Goal: Task Accomplishment & Management: Manage account settings

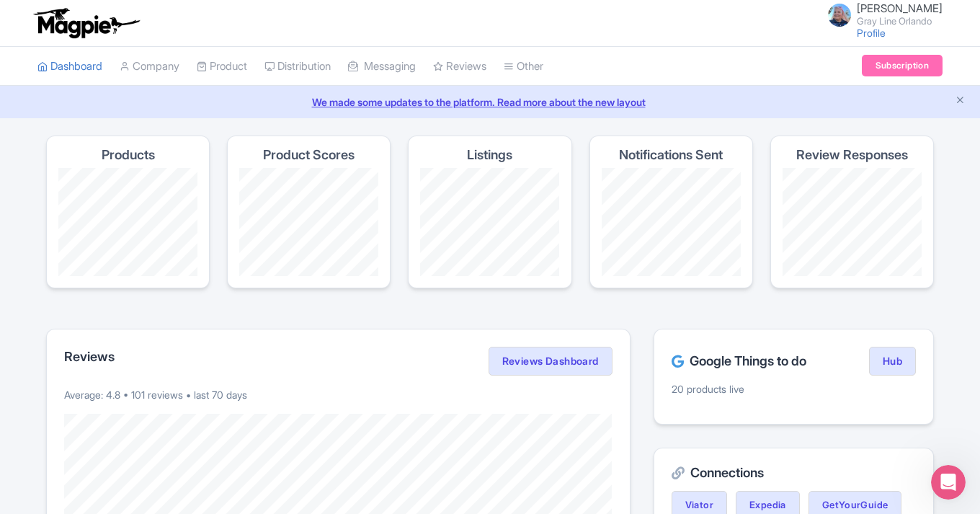
click at [646, 104] on link "We made some updates to the platform. Read more about the new layout" at bounding box center [490, 101] width 963 height 15
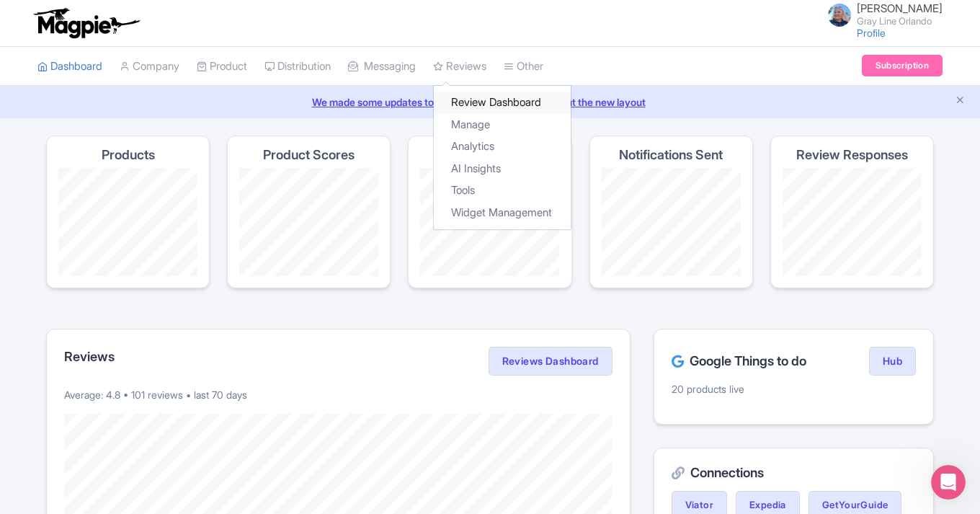
click at [487, 107] on link "Review Dashboard" at bounding box center [502, 103] width 137 height 22
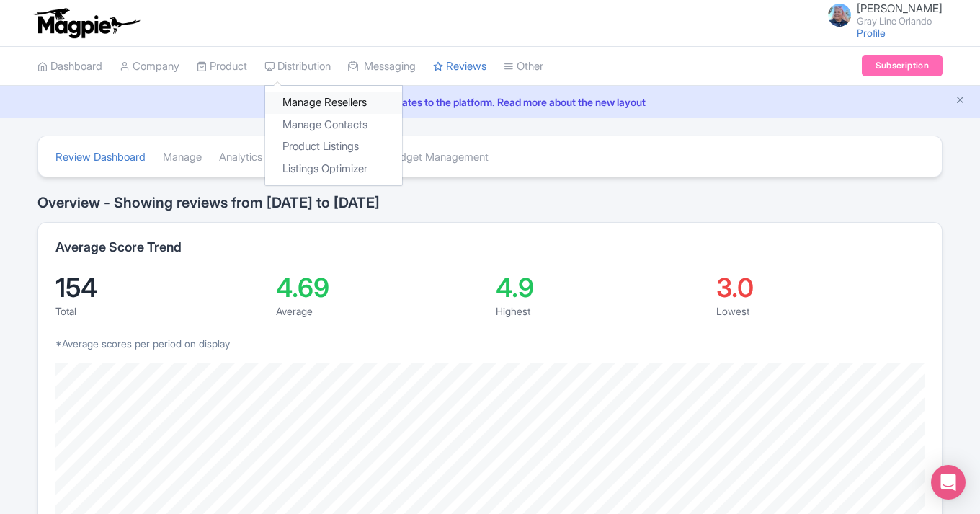
click at [334, 107] on link "Manage Resellers" at bounding box center [333, 103] width 137 height 22
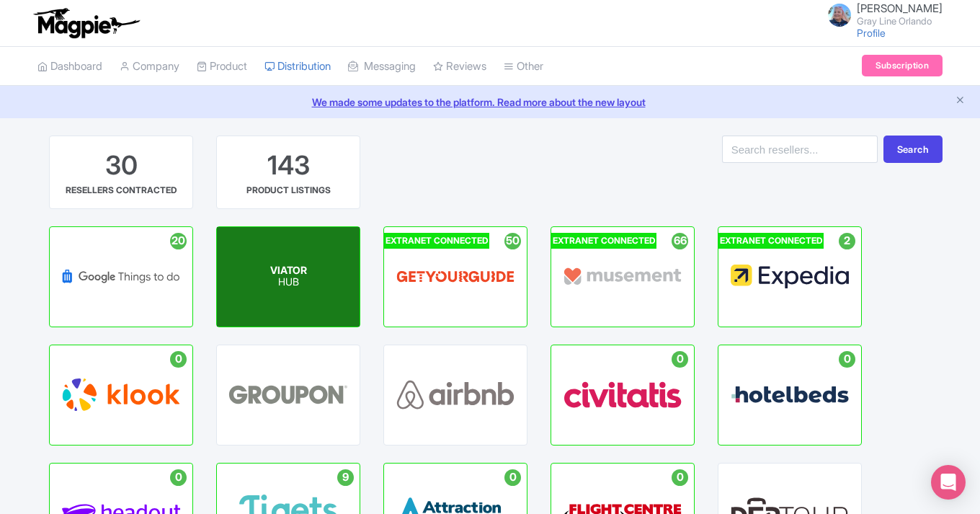
click at [321, 265] on div "VIATOR HUB" at bounding box center [288, 276] width 143 height 99
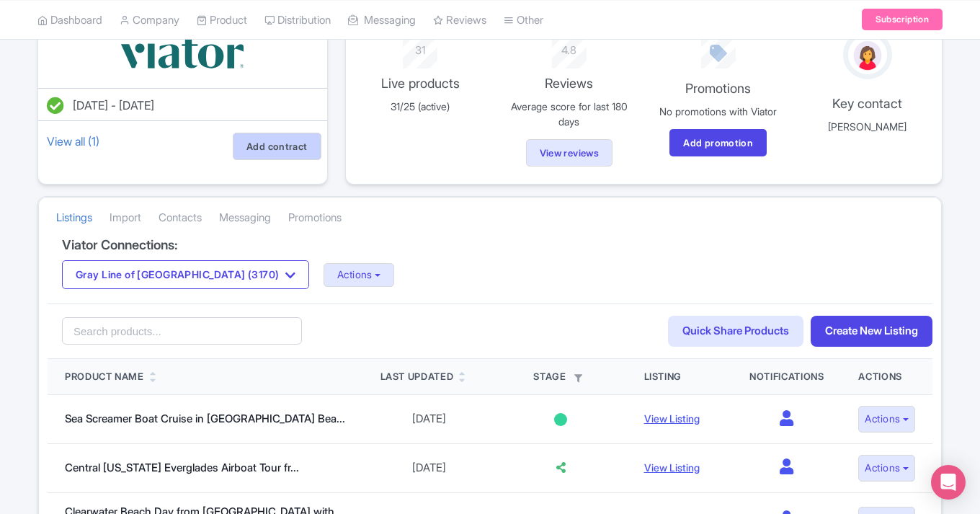
scroll to position [133, 0]
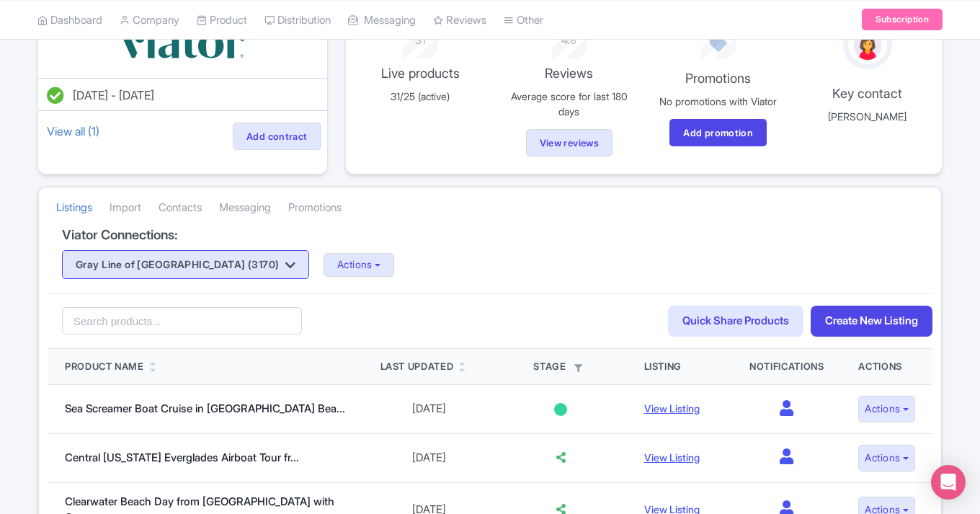
click at [221, 262] on button "Gray Line of Orlando (3170)" at bounding box center [185, 264] width 247 height 29
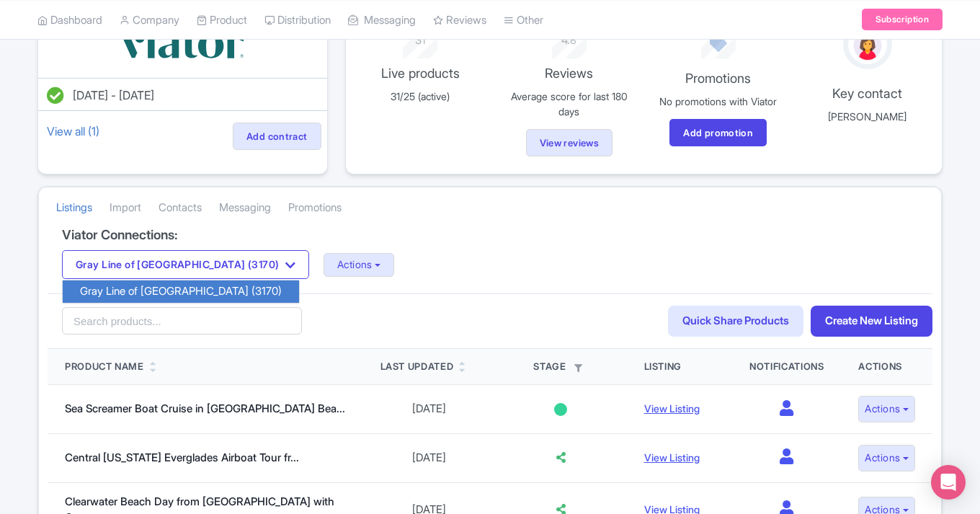
click at [204, 282] on link "Gray Line of Orlando (3170)" at bounding box center [181, 291] width 236 height 22
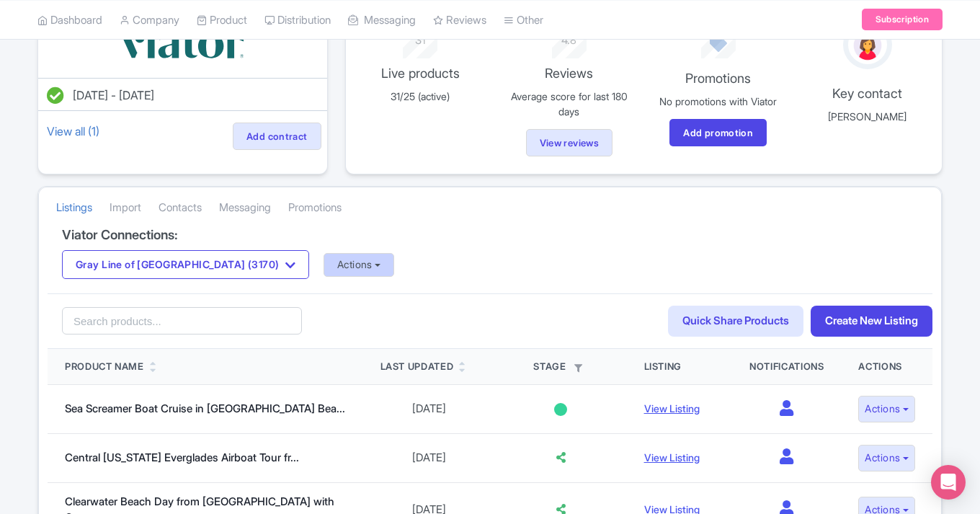
click at [324, 261] on button "Actions" at bounding box center [359, 265] width 71 height 24
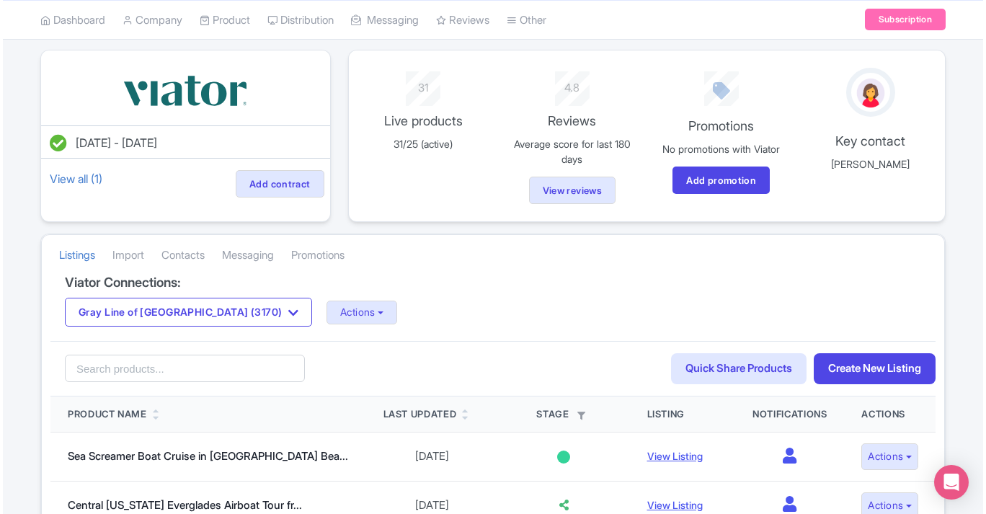
scroll to position [87, 0]
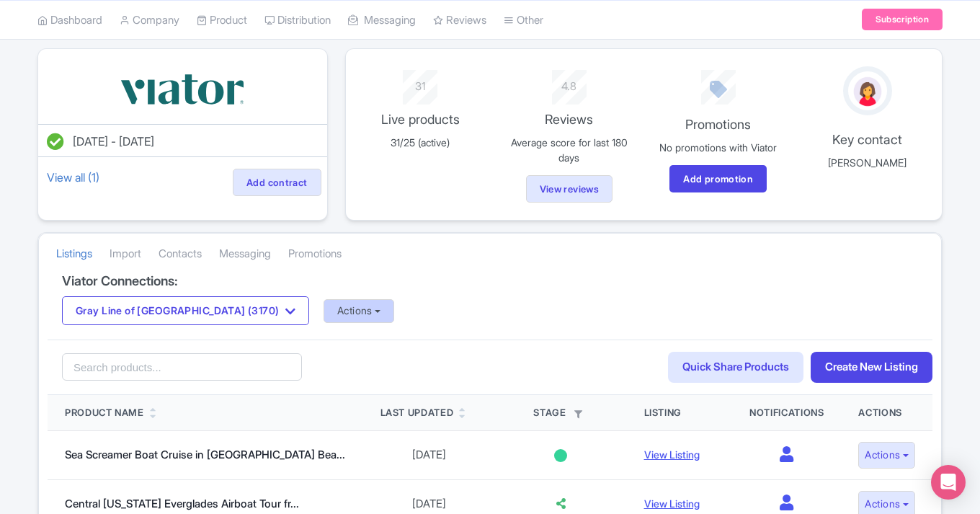
click at [324, 312] on button "Actions" at bounding box center [359, 311] width 71 height 24
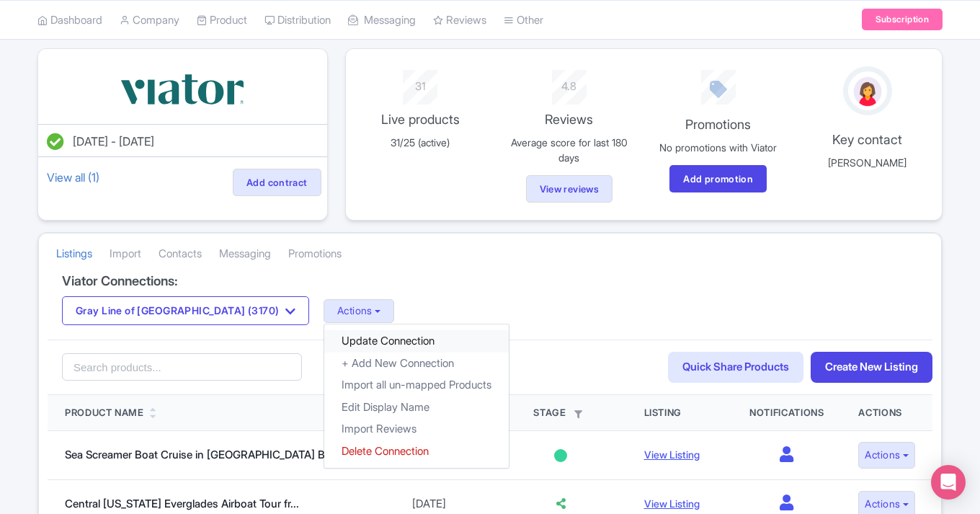
click at [324, 341] on link "Update Connection" at bounding box center [416, 341] width 184 height 22
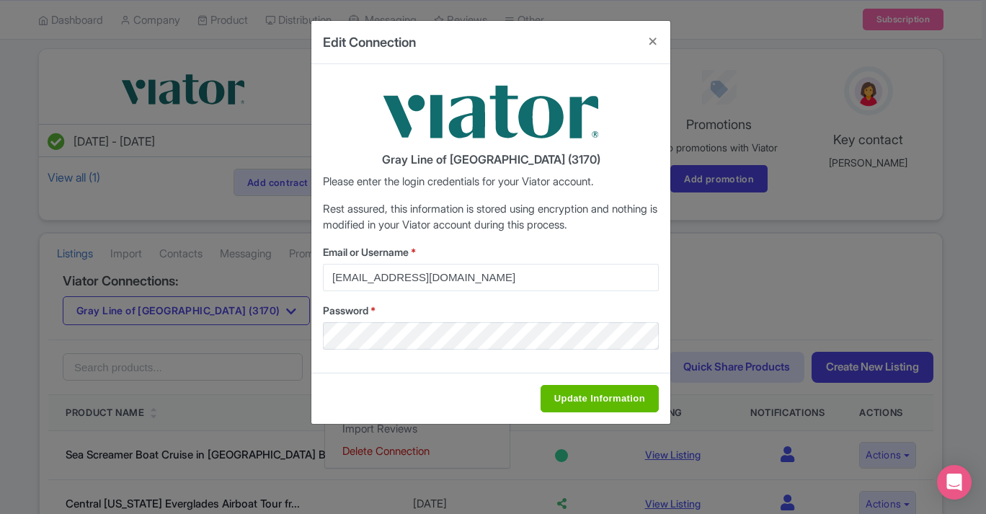
click at [616, 399] on input "Update Information" at bounding box center [599, 398] width 118 height 27
type input "Saving..."
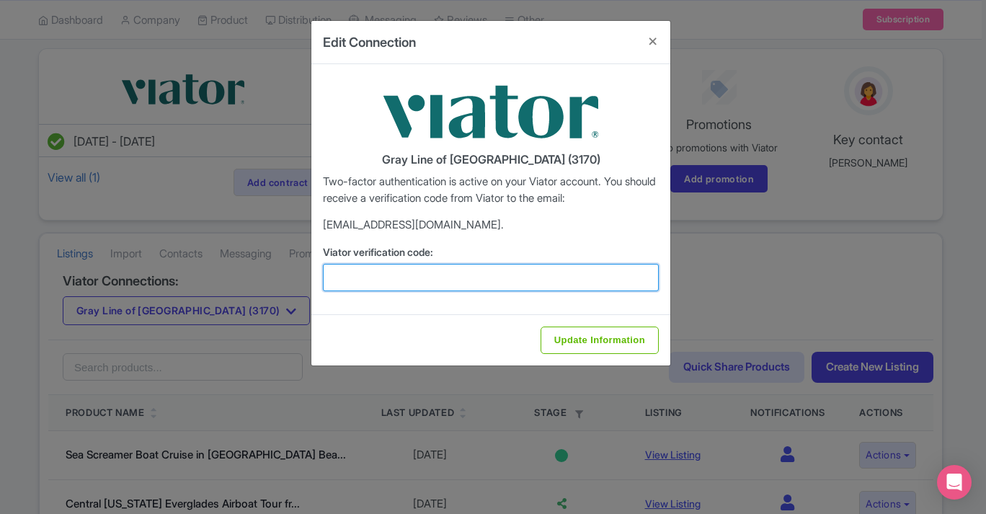
click at [478, 275] on input "Viator verification code:" at bounding box center [491, 277] width 336 height 27
type input "402629"
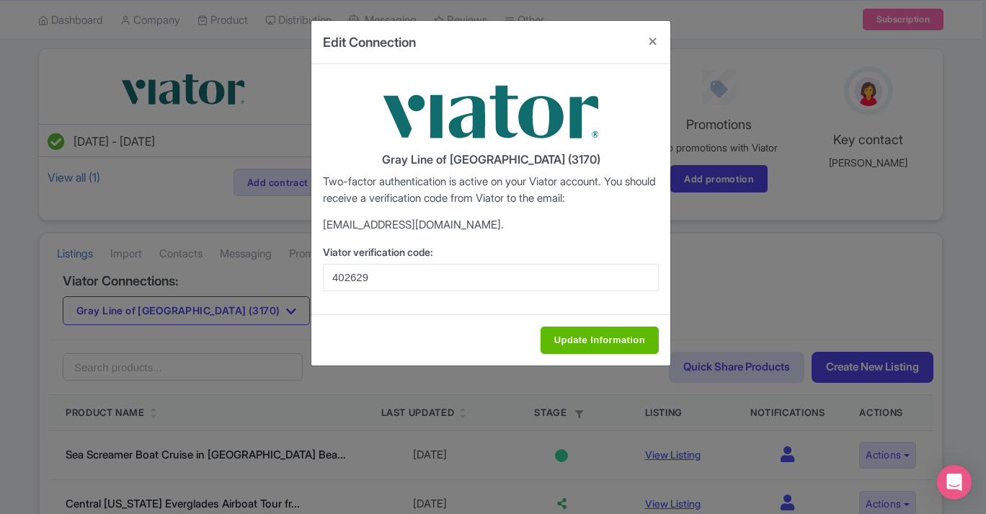
click at [604, 344] on input "Update Information" at bounding box center [599, 339] width 118 height 27
type input "Saving..."
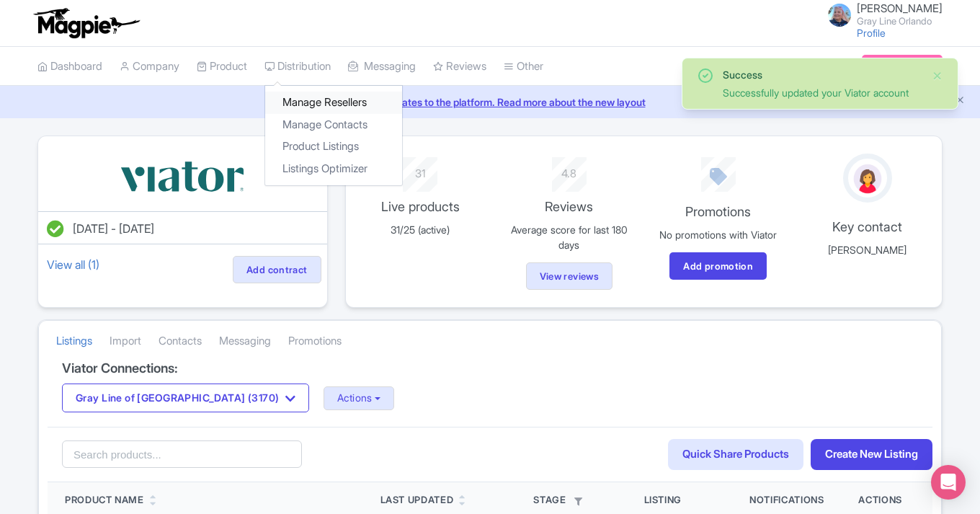
click at [316, 107] on link "Manage Resellers" at bounding box center [333, 103] width 137 height 22
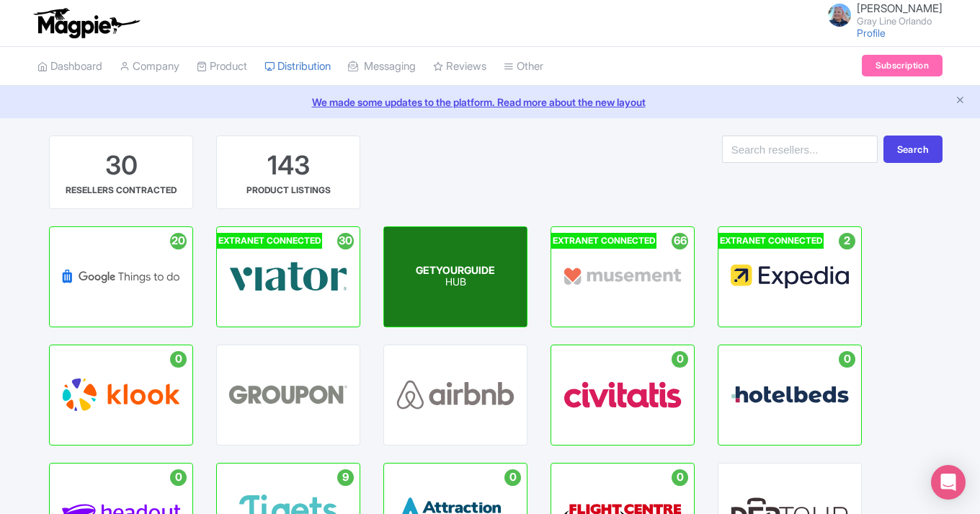
click at [466, 252] on div "GETYOURGUIDE HUB" at bounding box center [455, 276] width 143 height 99
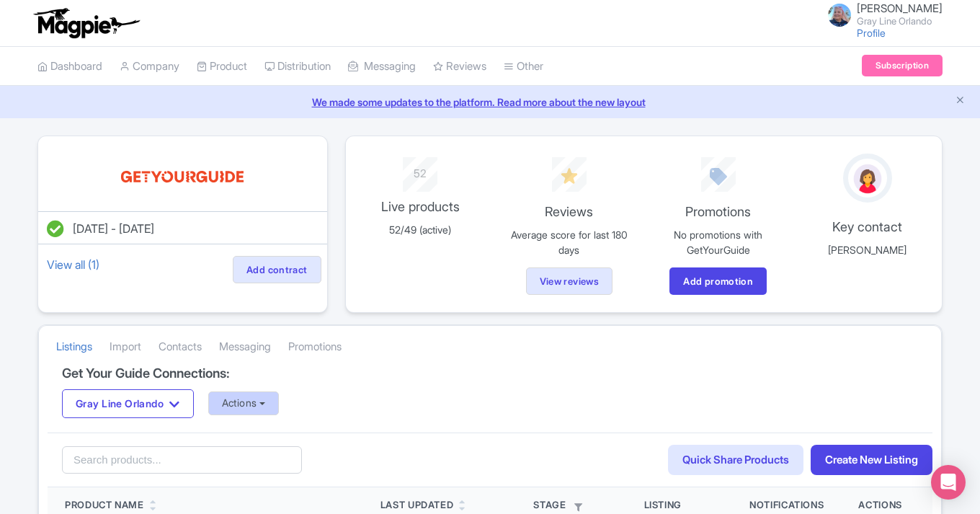
click at [270, 392] on button "Actions" at bounding box center [243, 403] width 71 height 24
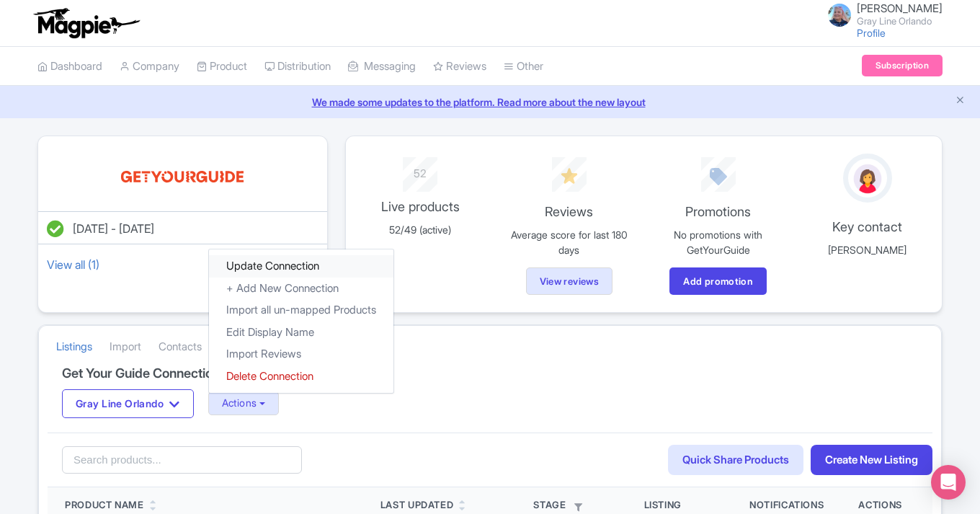
click at [281, 268] on link "Update Connection" at bounding box center [301, 266] width 184 height 22
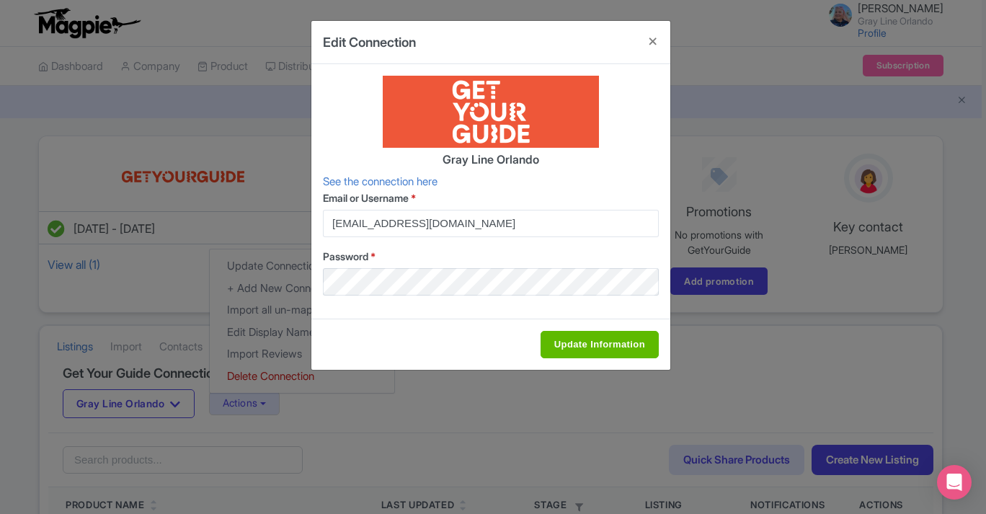
click at [592, 351] on input "Update Information" at bounding box center [599, 344] width 118 height 27
type input "Saving..."
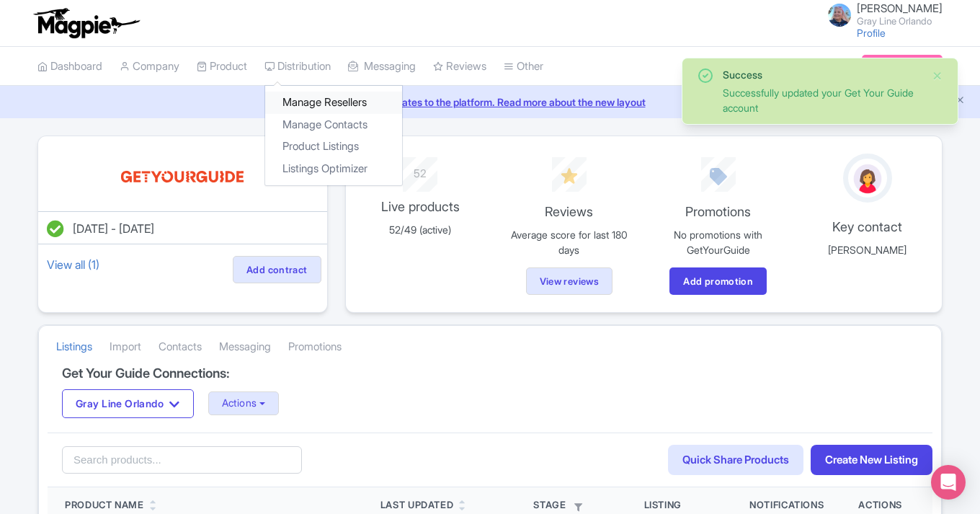
click at [322, 92] on link "Manage Resellers" at bounding box center [333, 103] width 137 height 22
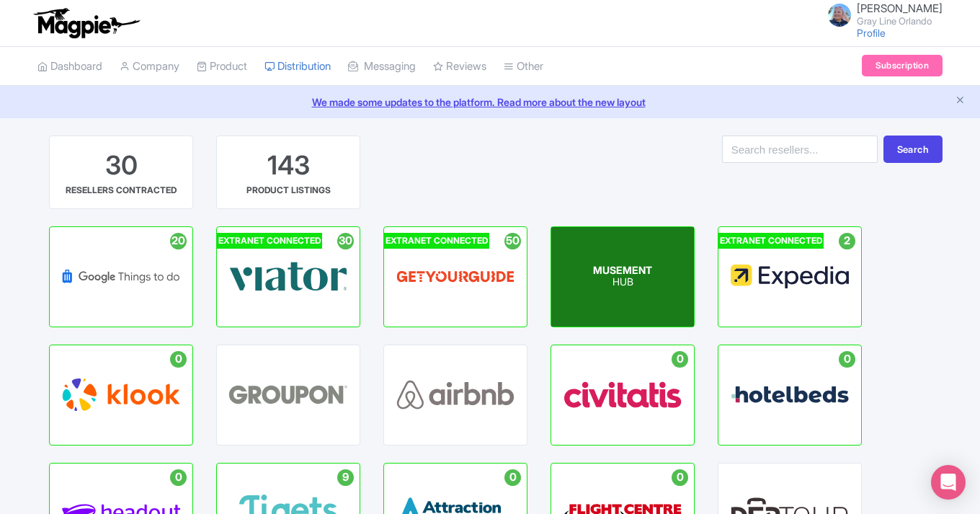
click at [613, 264] on span "MUSEMENT" at bounding box center [622, 270] width 59 height 12
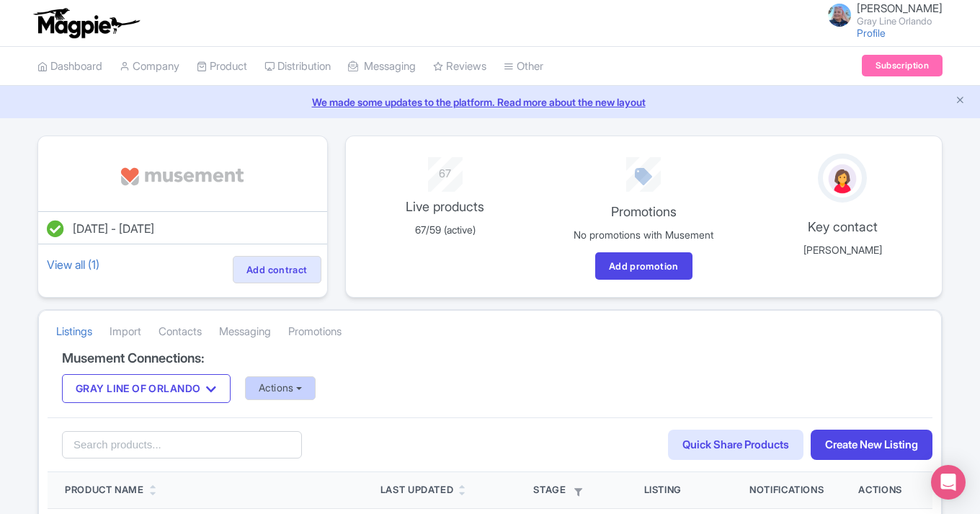
click at [293, 383] on button "Actions" at bounding box center [280, 388] width 71 height 24
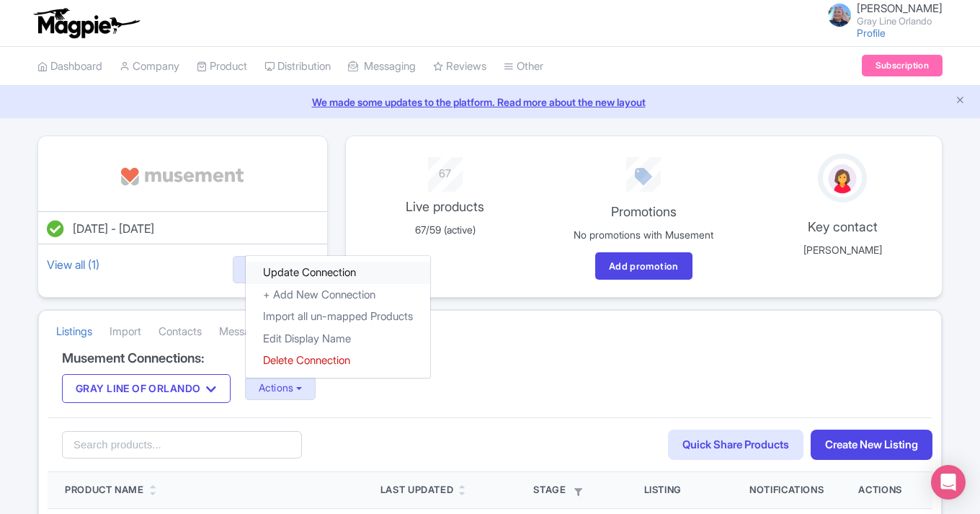
click at [298, 274] on link "Update Connection" at bounding box center [338, 273] width 184 height 22
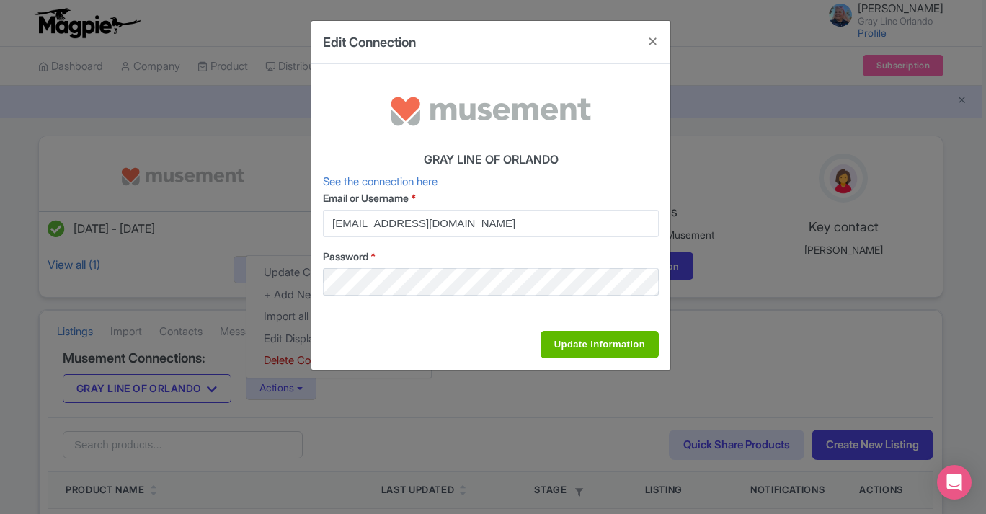
click at [598, 334] on input "Update Information" at bounding box center [599, 344] width 118 height 27
type input "Saving..."
click at [589, 341] on input "Update Information" at bounding box center [599, 344] width 118 height 27
type input "Saving..."
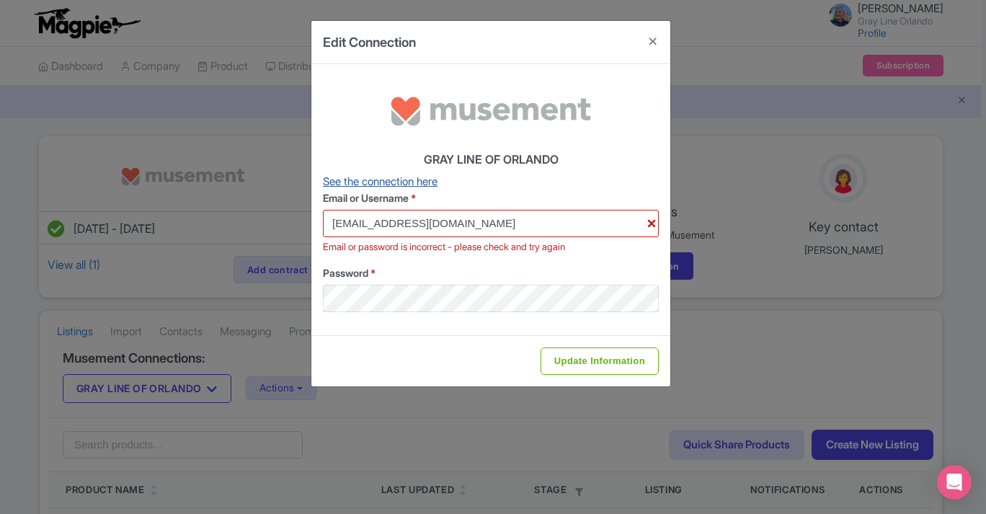
click at [418, 179] on link "See the connection here" at bounding box center [380, 181] width 115 height 14
click at [651, 40] on button "Close" at bounding box center [653, 41] width 35 height 41
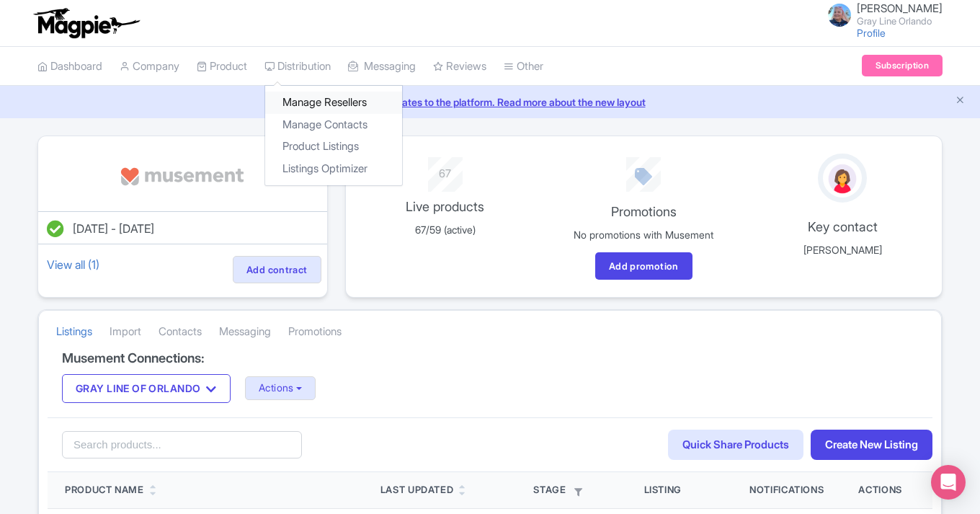
click at [324, 99] on link "Manage Resellers" at bounding box center [333, 103] width 137 height 22
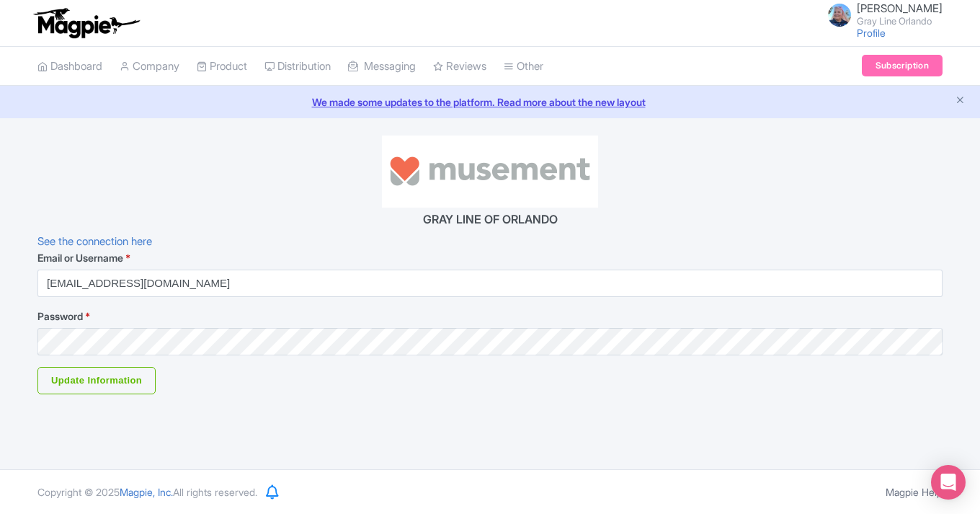
click at [304, 205] on div at bounding box center [489, 171] width 905 height 72
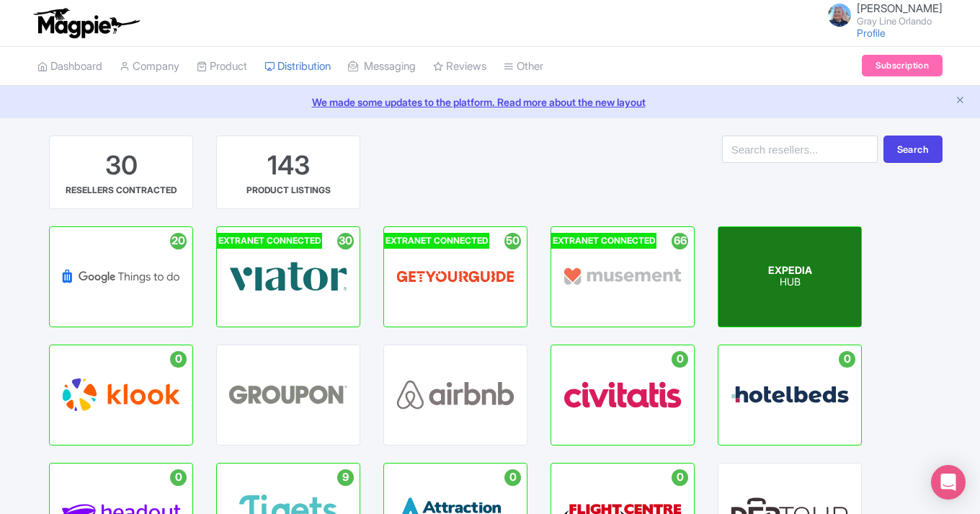
click at [792, 285] on p "HUB" at bounding box center [790, 283] width 44 height 12
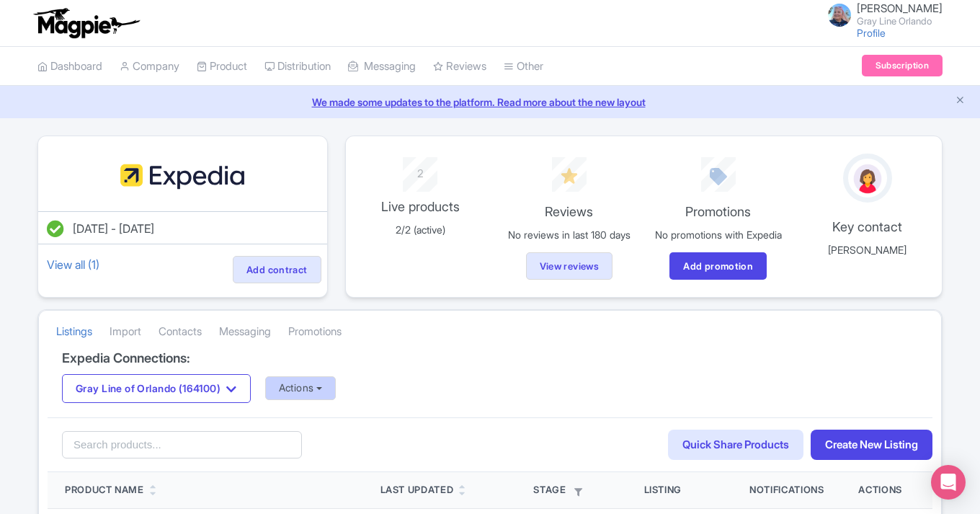
click at [311, 400] on button "Actions" at bounding box center [300, 388] width 71 height 24
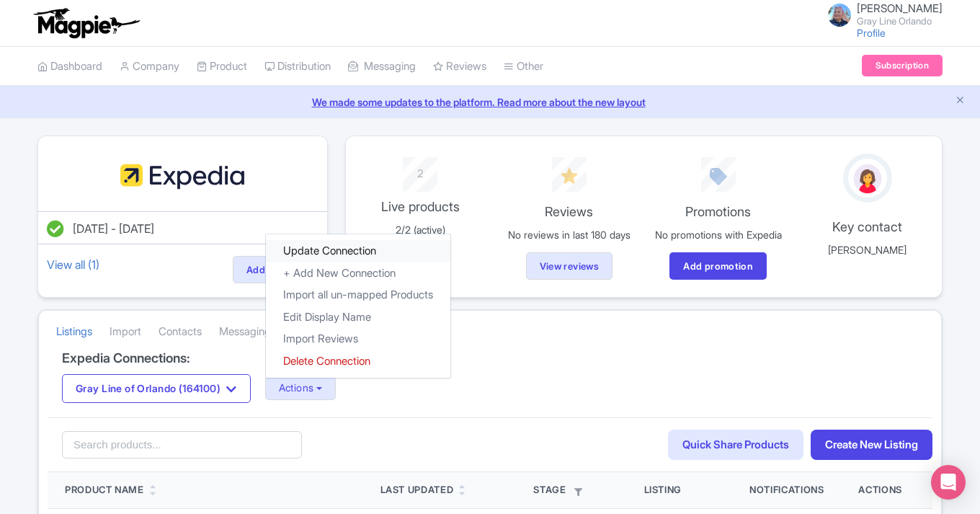
click at [331, 262] on link "Update Connection" at bounding box center [358, 251] width 184 height 22
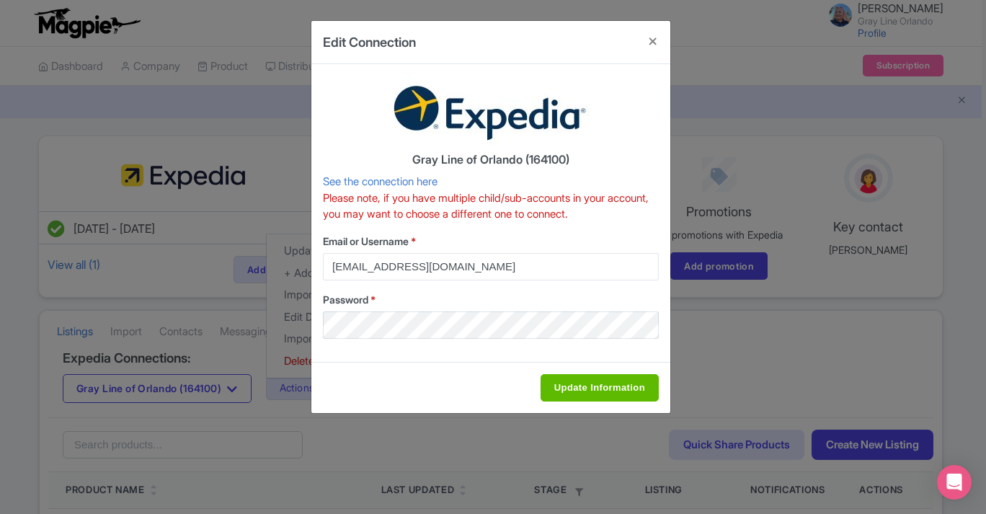
click at [609, 386] on input "Update Information" at bounding box center [599, 387] width 118 height 27
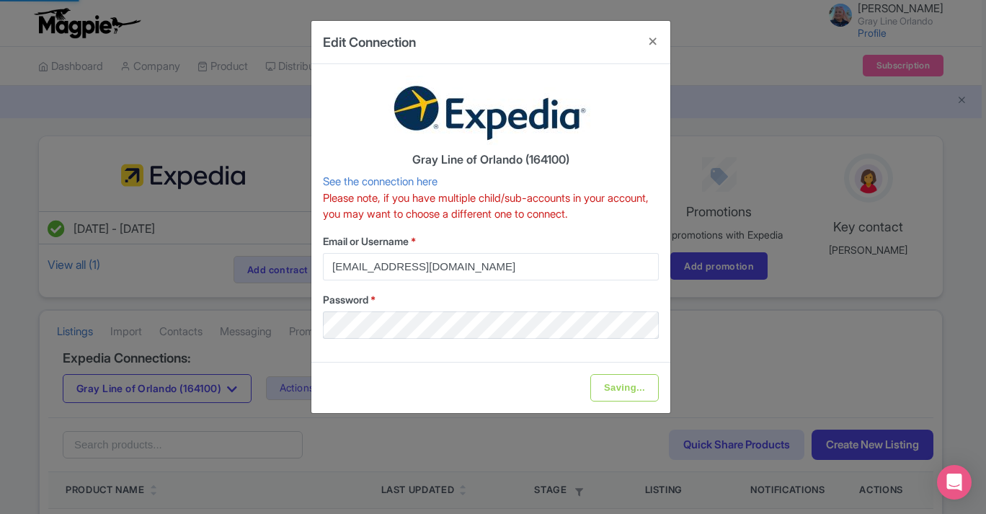
type input "Saving..."
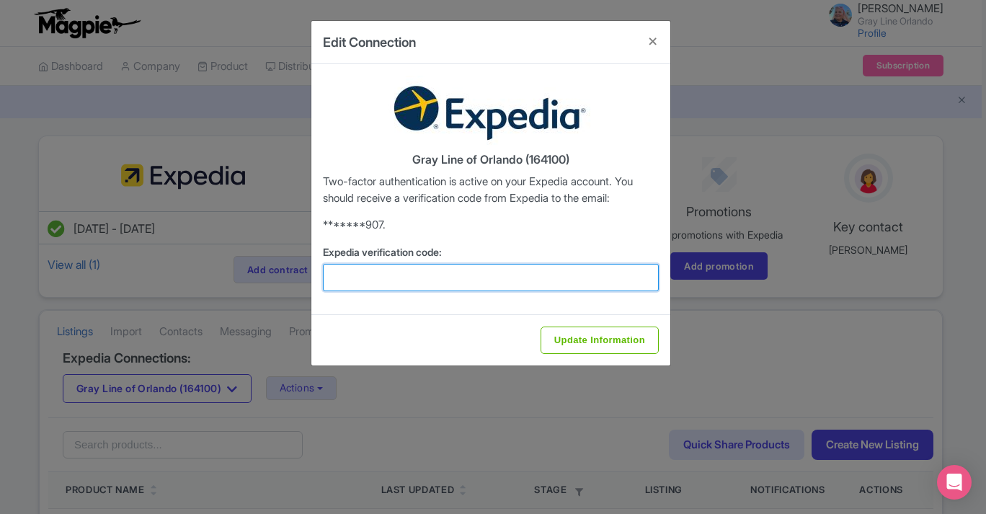
click at [585, 280] on input "Expedia verification code:" at bounding box center [491, 277] width 336 height 27
type input "171164"
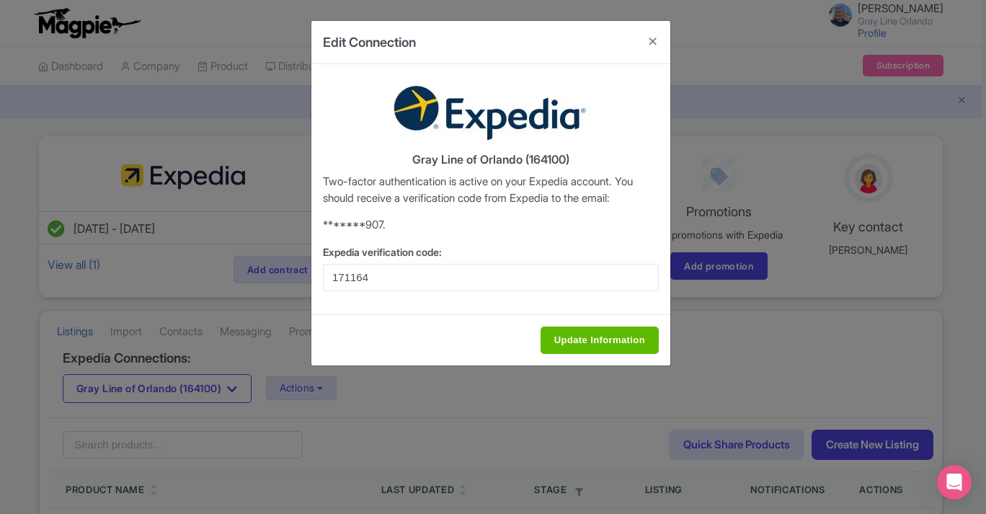
click at [625, 339] on input "Update Information" at bounding box center [599, 339] width 118 height 27
type input "Saving..."
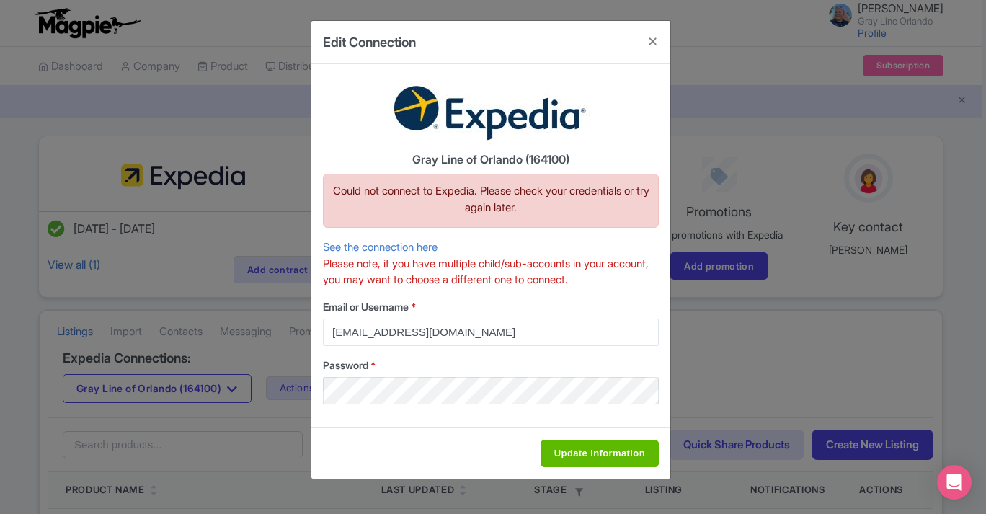
click at [570, 448] on input "Update Information" at bounding box center [599, 453] width 118 height 27
type input "Saving..."
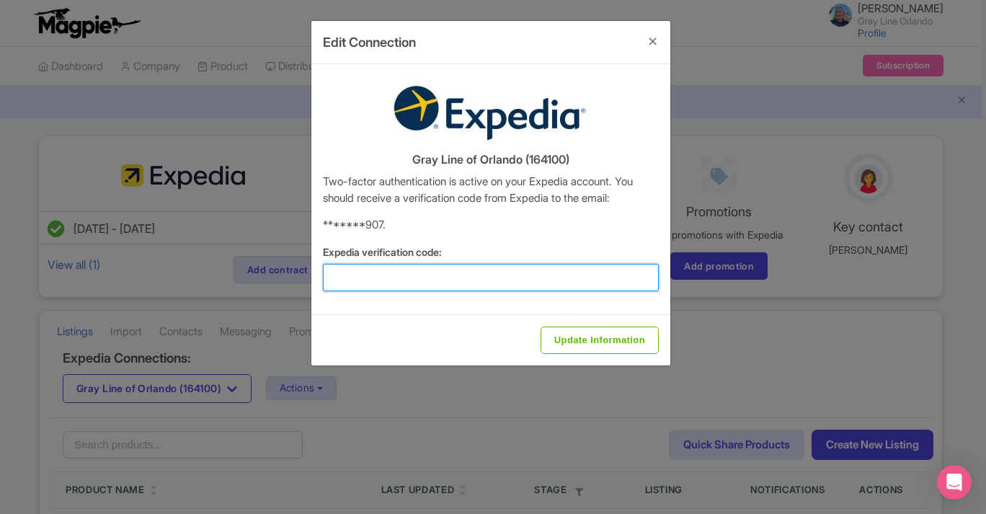
click at [458, 277] on input "Expedia verification code:" at bounding box center [491, 277] width 336 height 27
type input "520026"
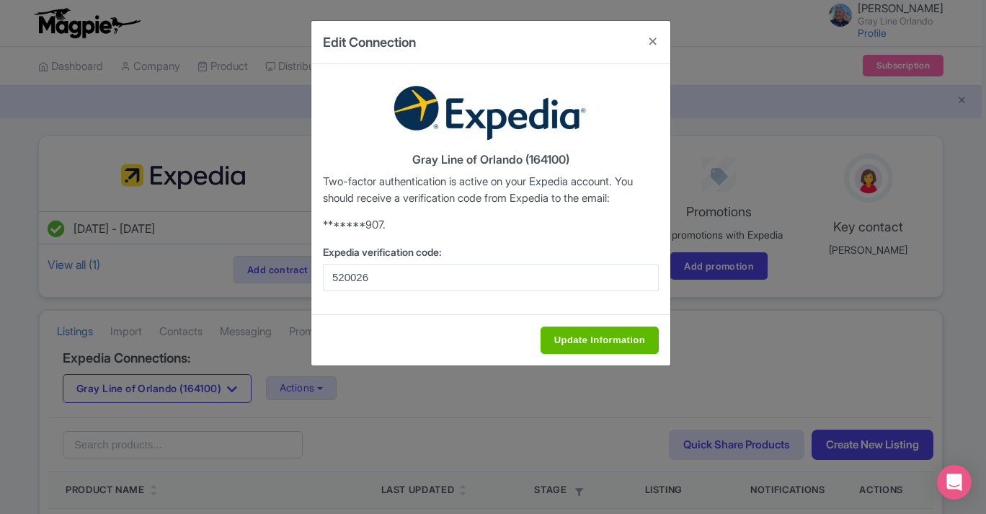
click at [590, 344] on input "Update Information" at bounding box center [599, 339] width 118 height 27
type input "Update Information"
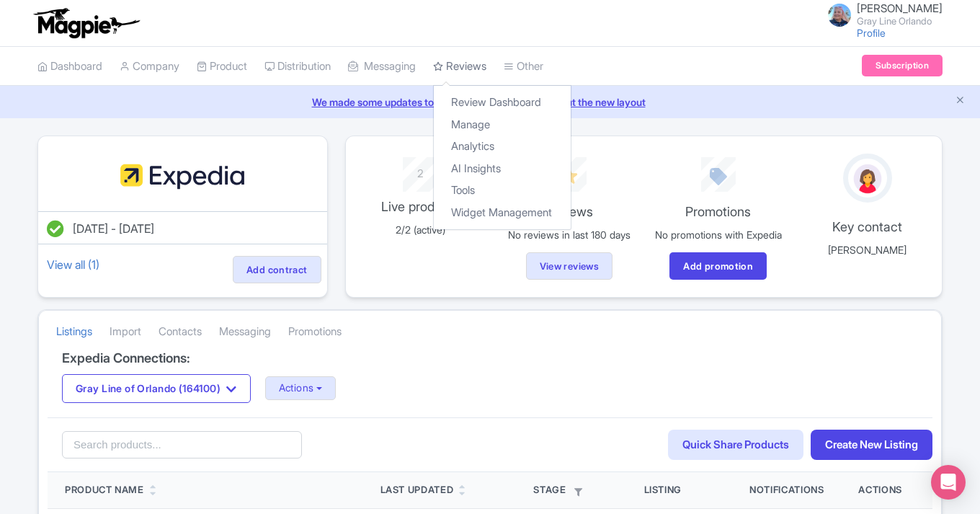
click at [486, 64] on link "Reviews" at bounding box center [459, 67] width 53 height 40
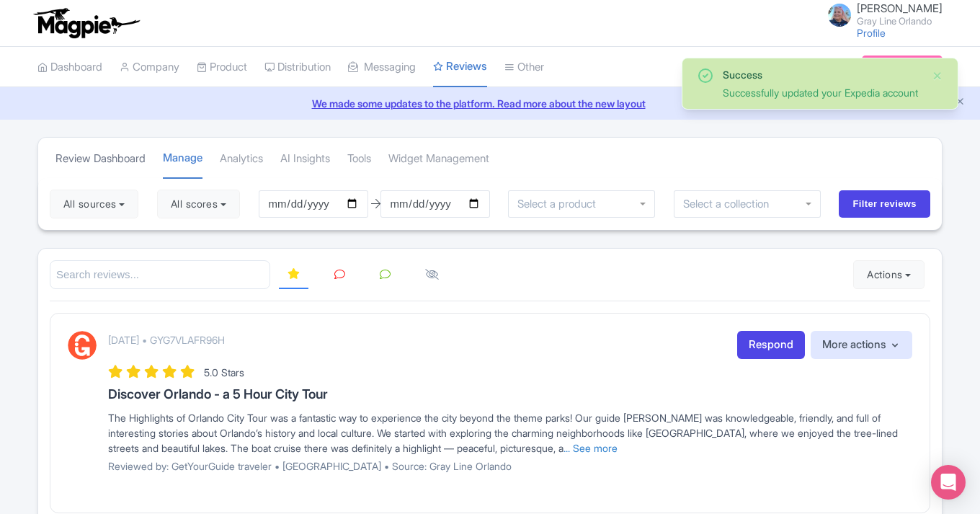
click at [114, 160] on link "Review Dashboard" at bounding box center [100, 159] width 90 height 40
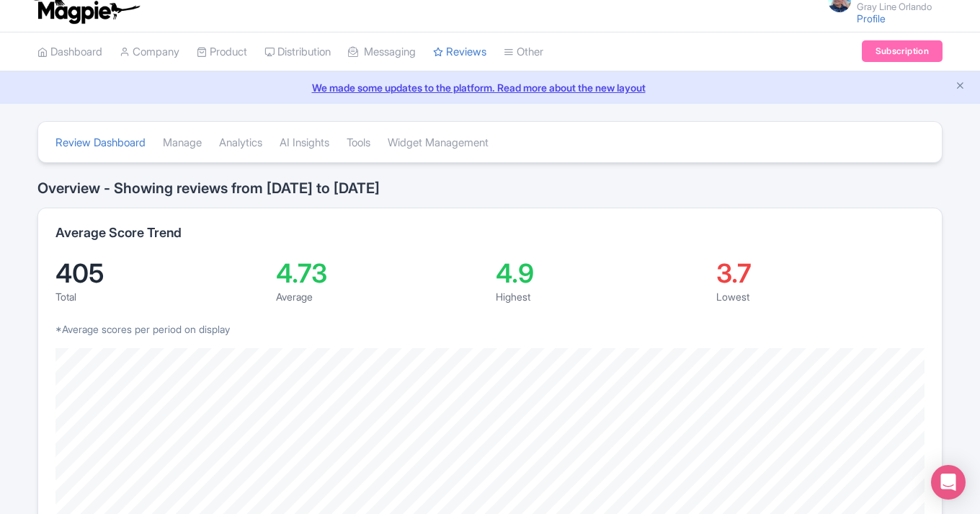
scroll to position [3, 0]
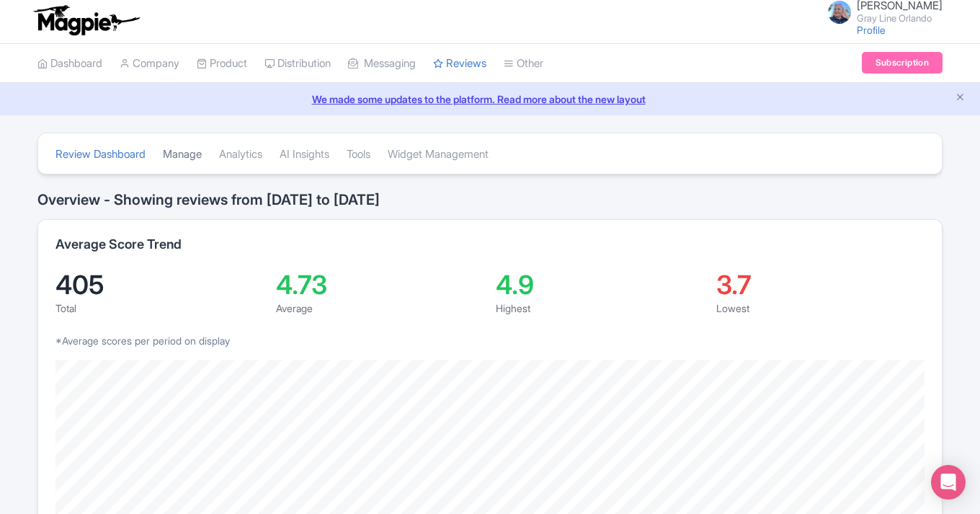
click at [201, 156] on link "Manage" at bounding box center [182, 155] width 39 height 40
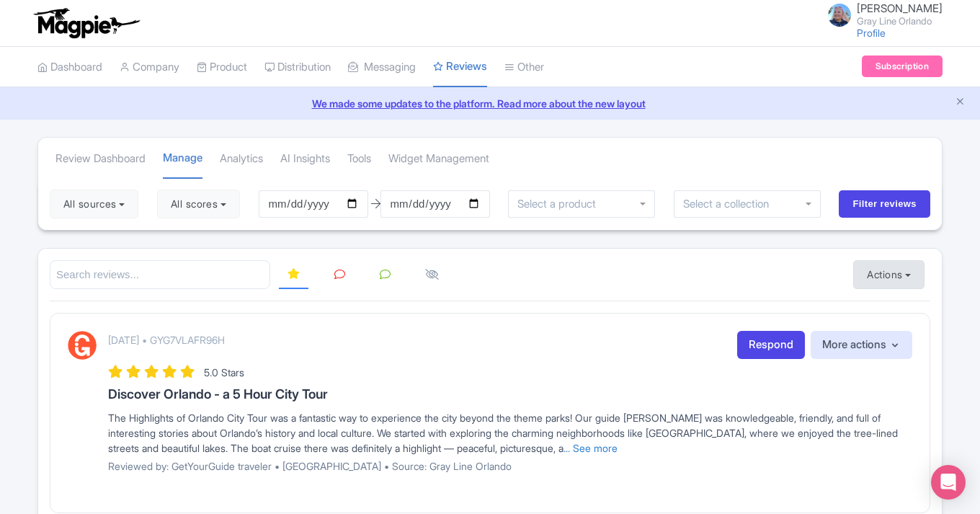
click at [909, 275] on button "Actions" at bounding box center [888, 274] width 71 height 29
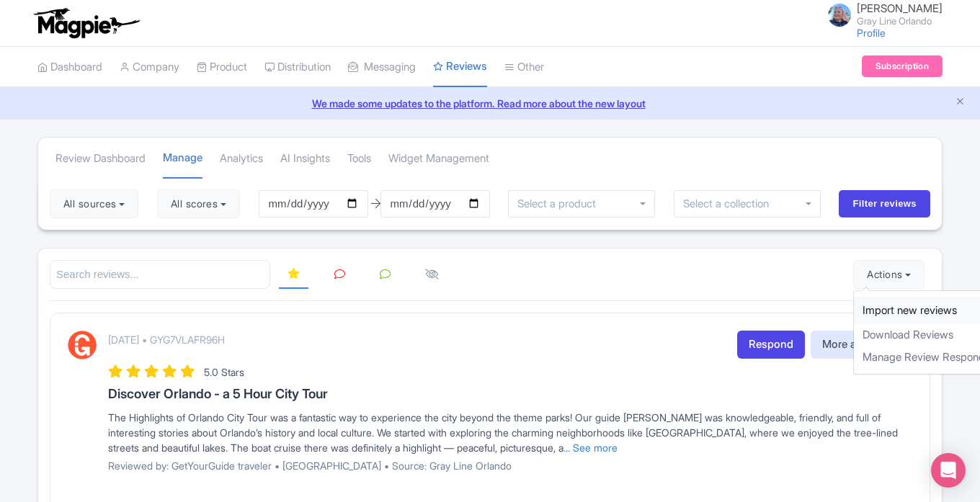
click at [902, 306] on link "Import new reviews" at bounding box center [938, 311] width 169 height 28
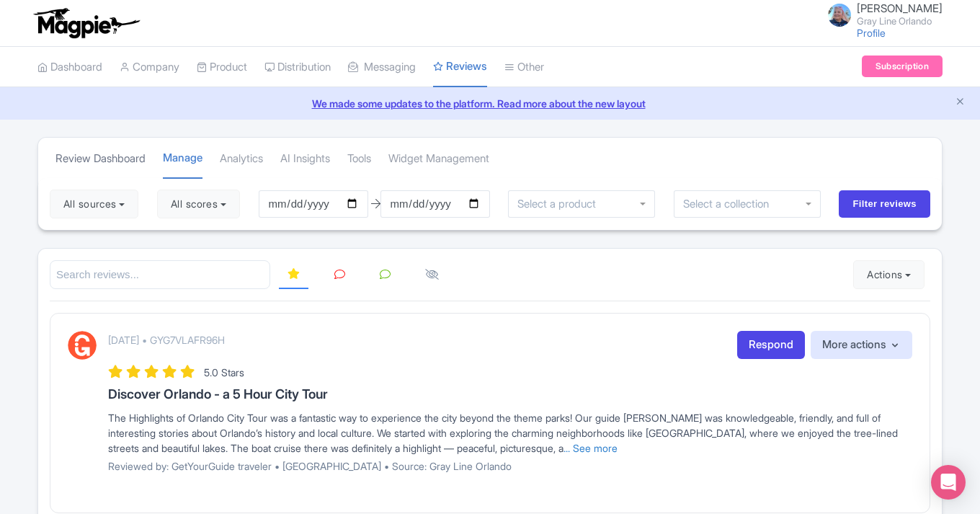
click at [115, 154] on link "Review Dashboard" at bounding box center [100, 159] width 90 height 40
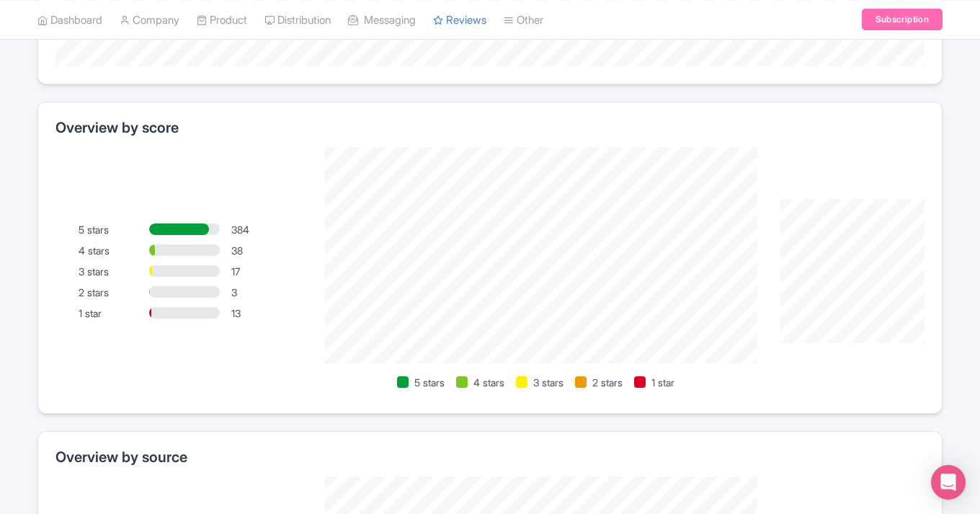
scroll to position [448, 0]
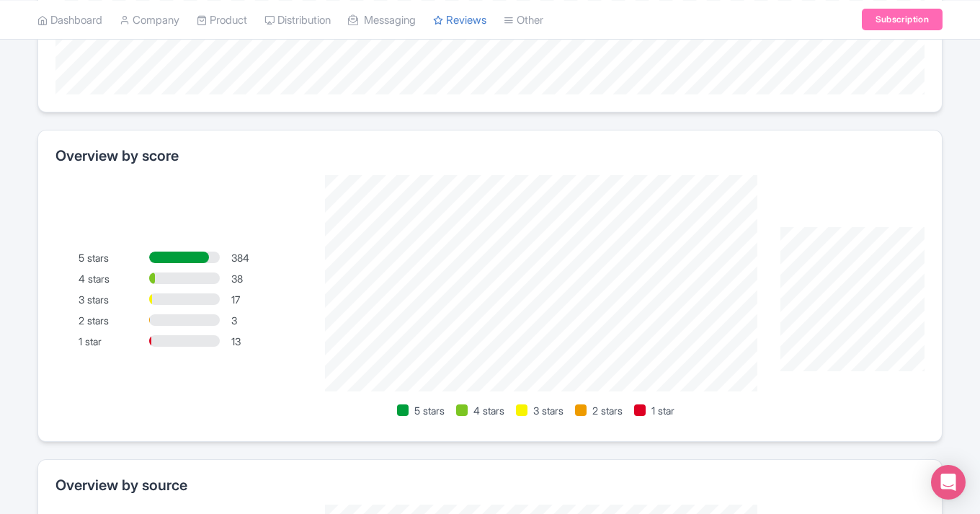
click at [642, 409] on div at bounding box center [640, 410] width 12 height 12
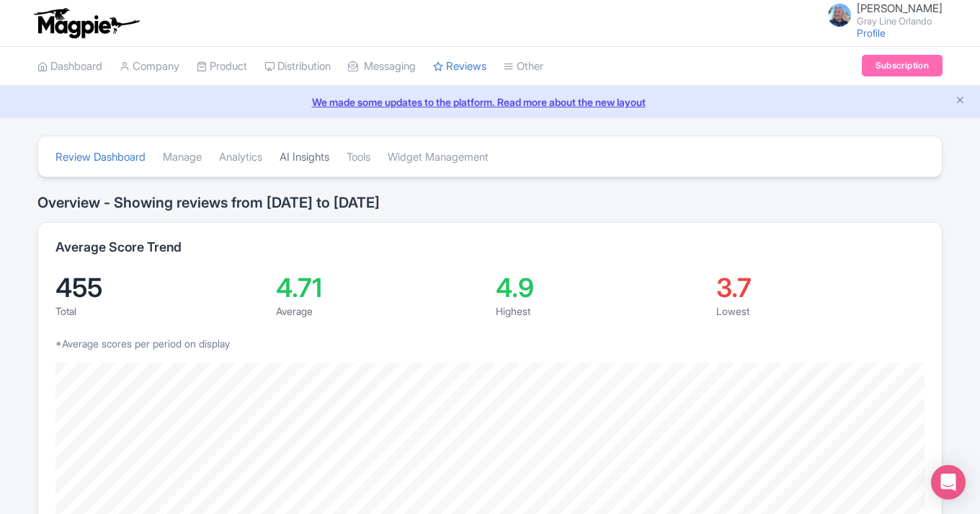
scroll to position [0, 0]
click at [191, 162] on link "Manage" at bounding box center [182, 158] width 39 height 40
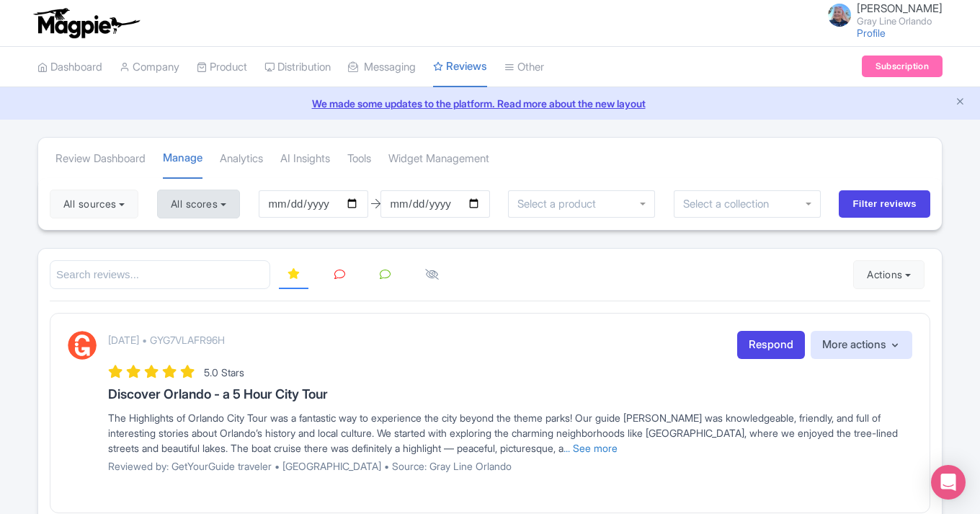
click at [228, 202] on button "All scores" at bounding box center [198, 204] width 83 height 29
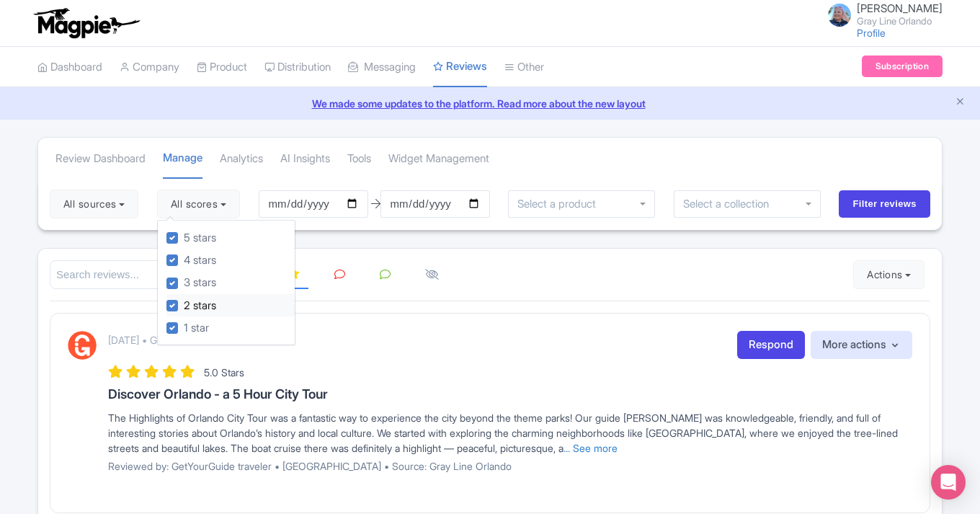
click at [198, 297] on div "2 stars" at bounding box center [230, 305] width 128 height 22
click at [194, 275] on label "3 stars" at bounding box center [200, 283] width 32 height 17
click at [193, 275] on input "3 stars" at bounding box center [188, 279] width 9 height 9
checkbox input "false"
click at [189, 259] on label "4 stars" at bounding box center [200, 260] width 32 height 17
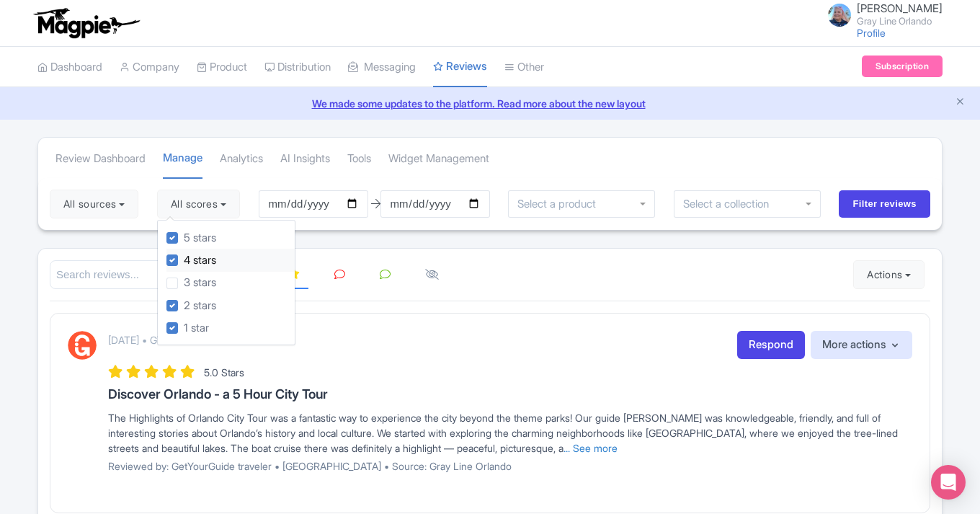
click at [189, 259] on input "4 stars" at bounding box center [188, 256] width 9 height 9
checkbox input "false"
click at [189, 239] on label "5 stars" at bounding box center [200, 238] width 32 height 17
click at [189, 239] on input "5 stars" at bounding box center [188, 233] width 9 height 9
checkbox input "false"
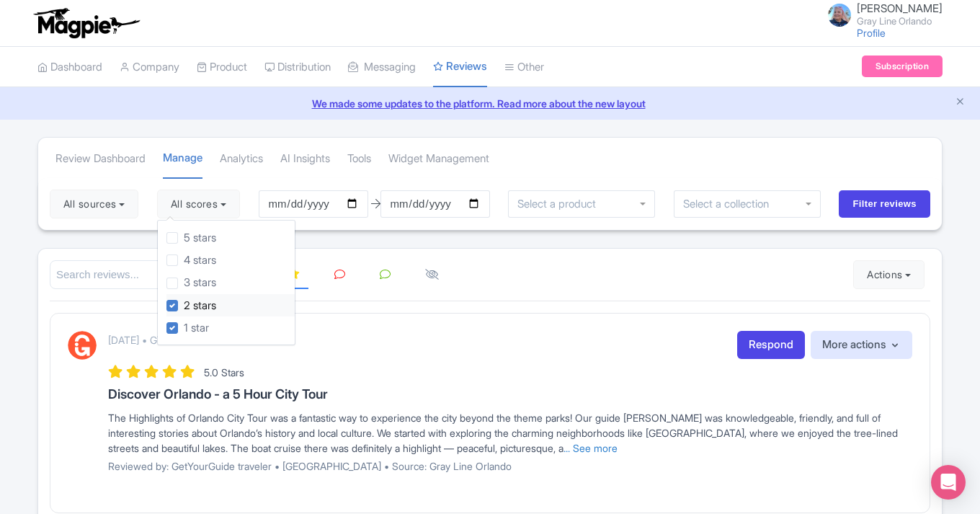
click at [187, 300] on label "2 stars" at bounding box center [200, 306] width 32 height 17
click at [187, 300] on input "2 stars" at bounding box center [188, 301] width 9 height 9
checkbox input "false"
click at [917, 193] on input "Filter reviews" at bounding box center [885, 203] width 92 height 27
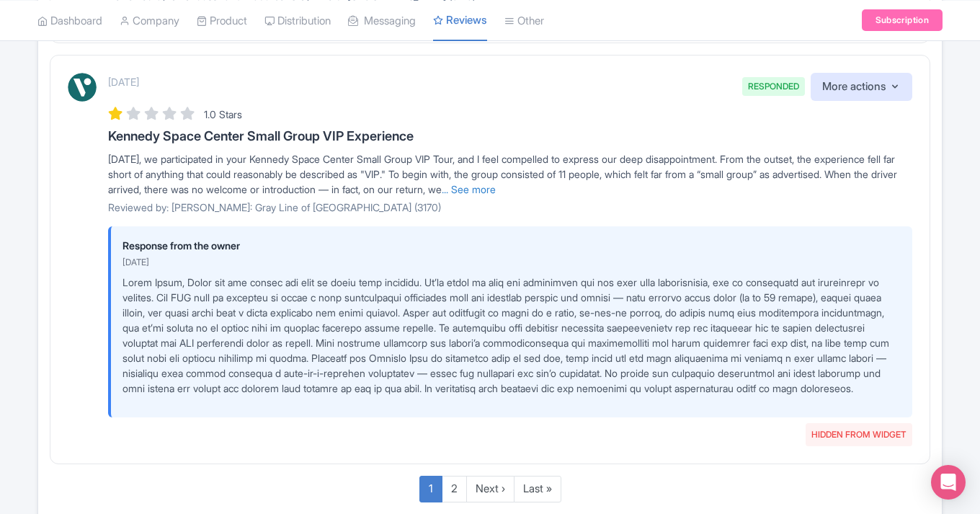
scroll to position [1900, 0]
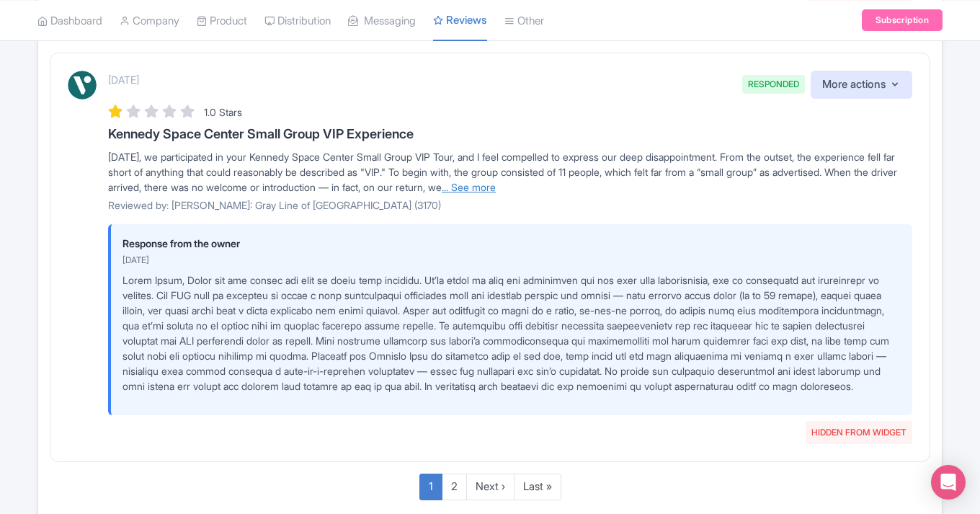
click at [496, 181] on link "... See more" at bounding box center [469, 187] width 54 height 12
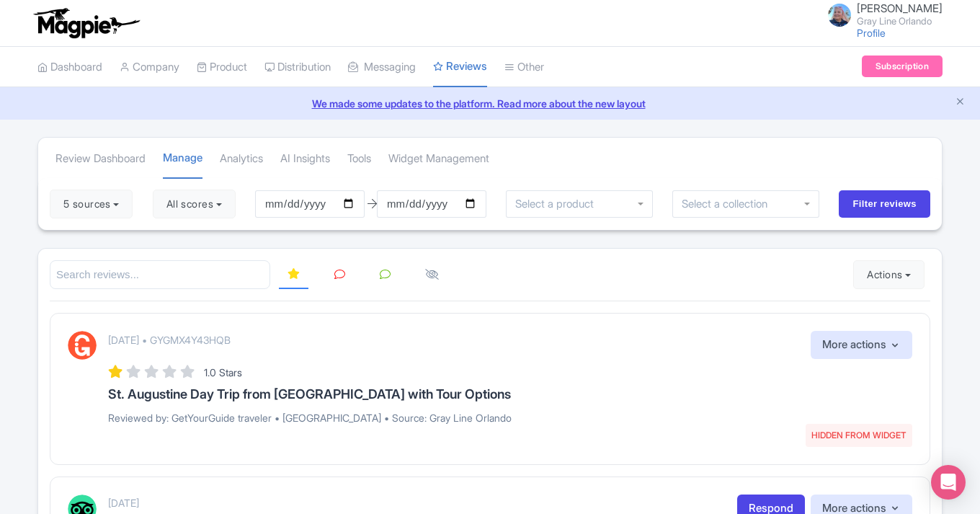
scroll to position [0, 0]
click at [129, 198] on button "5 sources" at bounding box center [91, 204] width 83 height 29
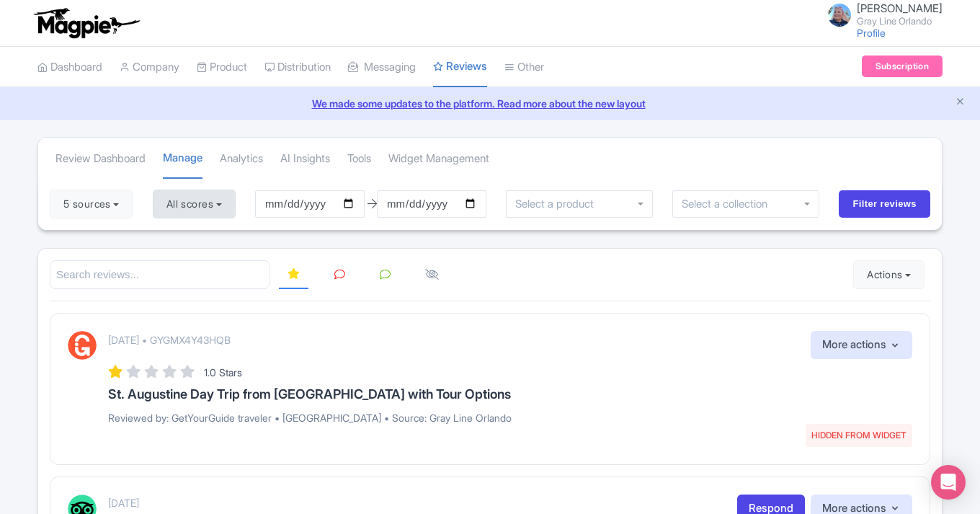
click at [236, 207] on button "All scores" at bounding box center [194, 204] width 83 height 29
click at [182, 232] on label "5 stars" at bounding box center [195, 238] width 32 height 17
click at [182, 232] on input "5 stars" at bounding box center [183, 233] width 9 height 9
checkbox input "true"
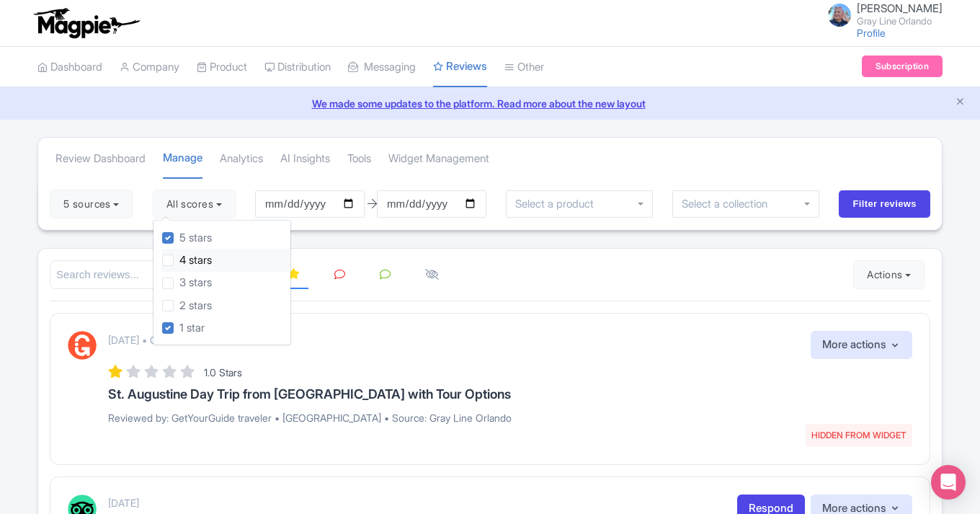
click at [182, 254] on label "4 stars" at bounding box center [195, 260] width 32 height 17
click at [182, 254] on input "4 stars" at bounding box center [183, 256] width 9 height 9
checkbox input "true"
click at [184, 282] on label "3 stars" at bounding box center [195, 283] width 32 height 17
click at [184, 282] on input "3 stars" at bounding box center [183, 279] width 9 height 9
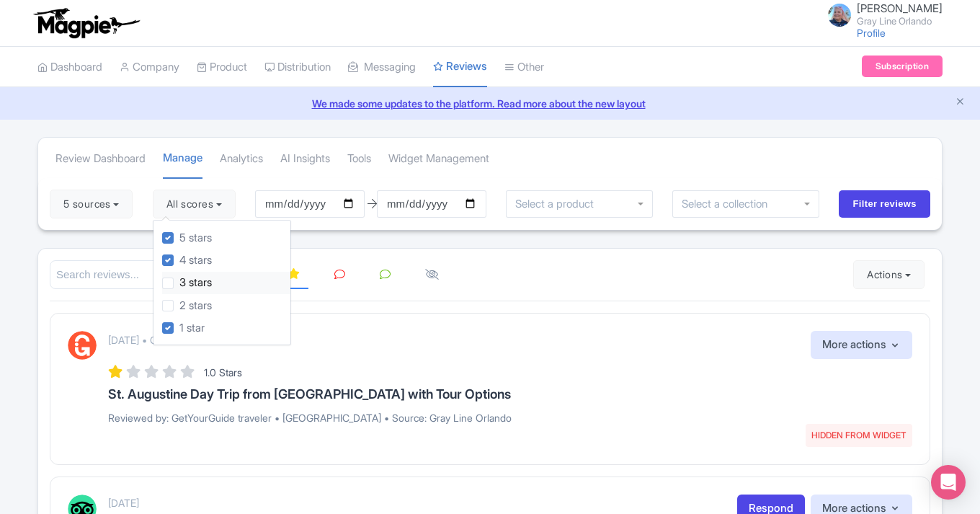
checkbox input "true"
click at [184, 304] on label "2 stars" at bounding box center [195, 306] width 32 height 17
click at [184, 304] on input "2 stars" at bounding box center [183, 301] width 9 height 9
checkbox input "true"
click at [673, 264] on div at bounding box center [490, 275] width 881 height 30
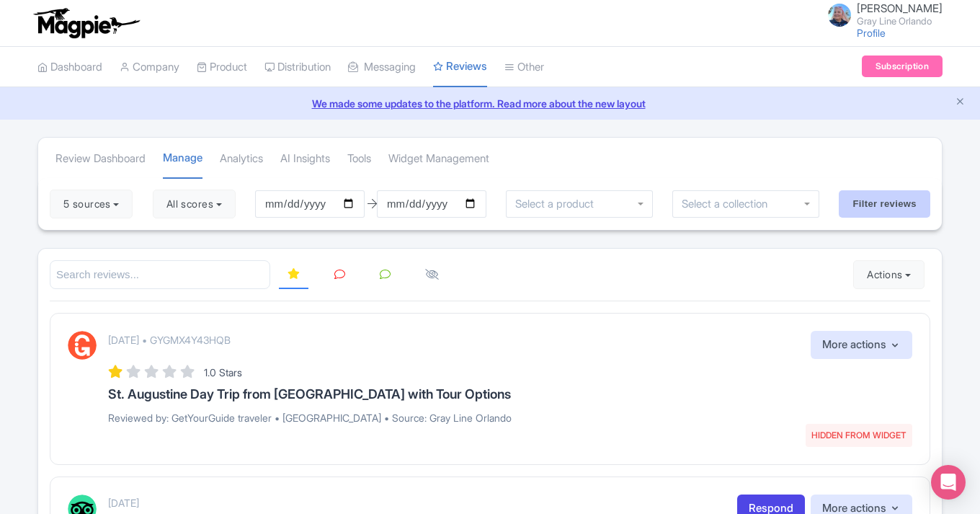
click at [894, 197] on input "Filter reviews" at bounding box center [885, 203] width 92 height 27
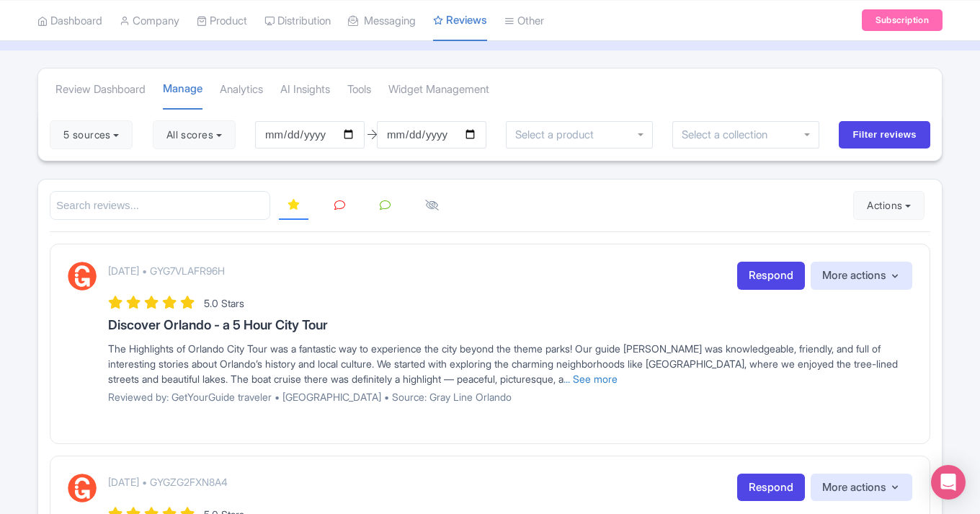
scroll to position [79, 0]
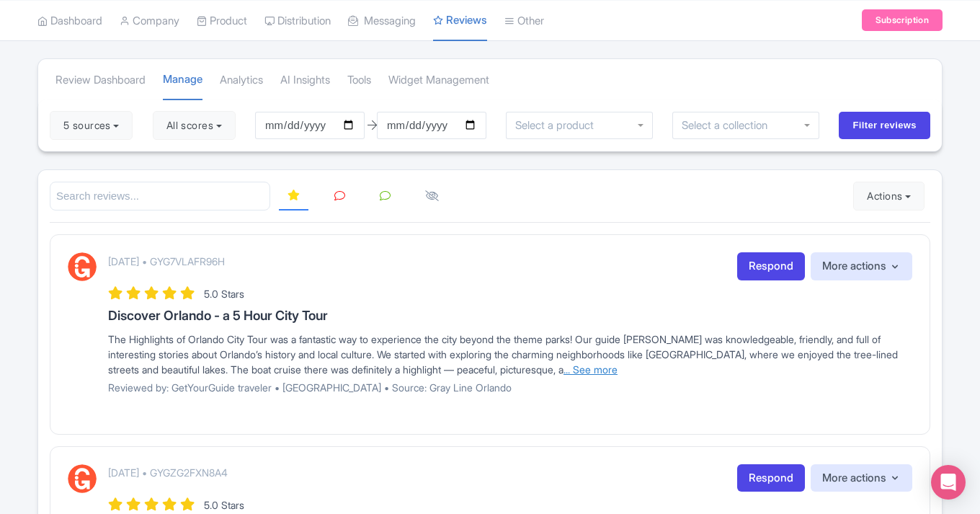
click at [618, 364] on link "... See more" at bounding box center [591, 369] width 54 height 12
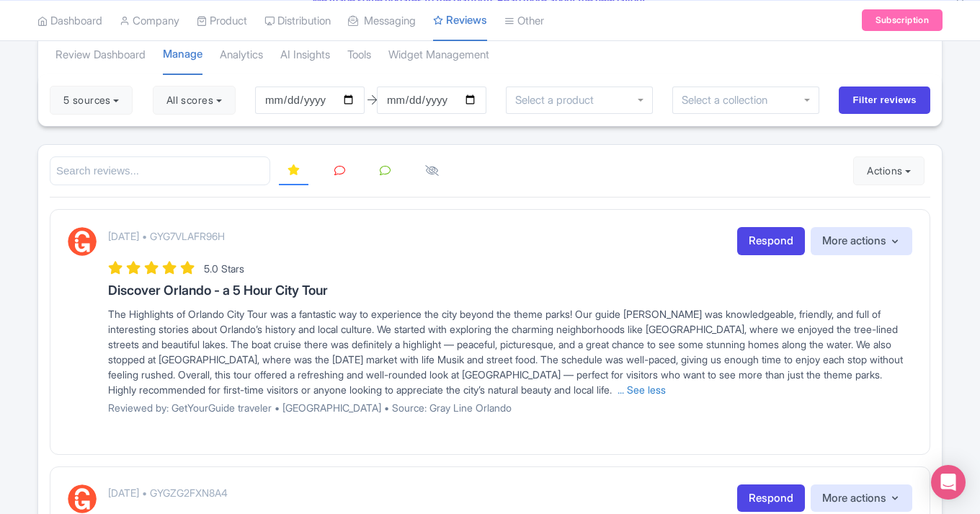
scroll to position [107, 0]
